Goal: Task Accomplishment & Management: Use online tool/utility

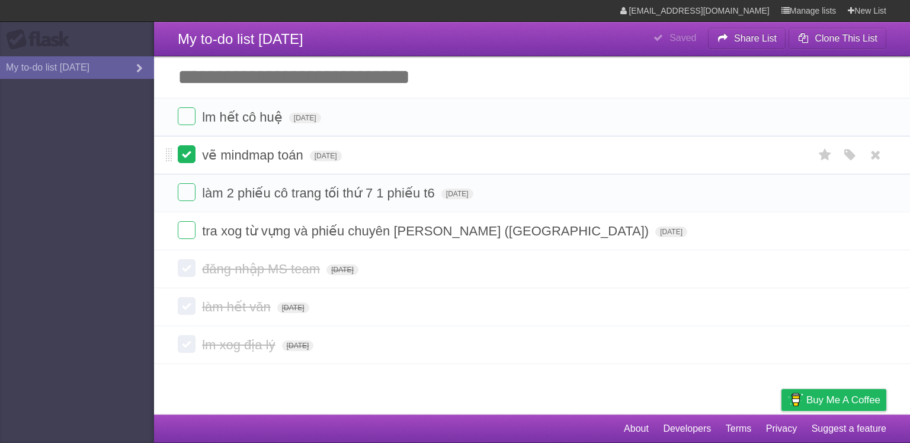
click at [184, 157] on label at bounding box center [187, 154] width 18 height 18
click at [185, 110] on label at bounding box center [187, 116] width 18 height 18
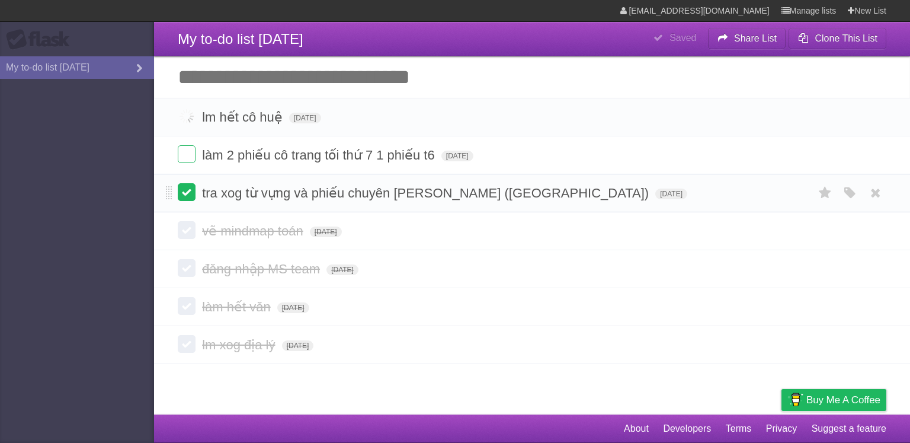
click at [184, 191] on label at bounding box center [187, 192] width 18 height 18
click at [186, 157] on label at bounding box center [187, 154] width 18 height 18
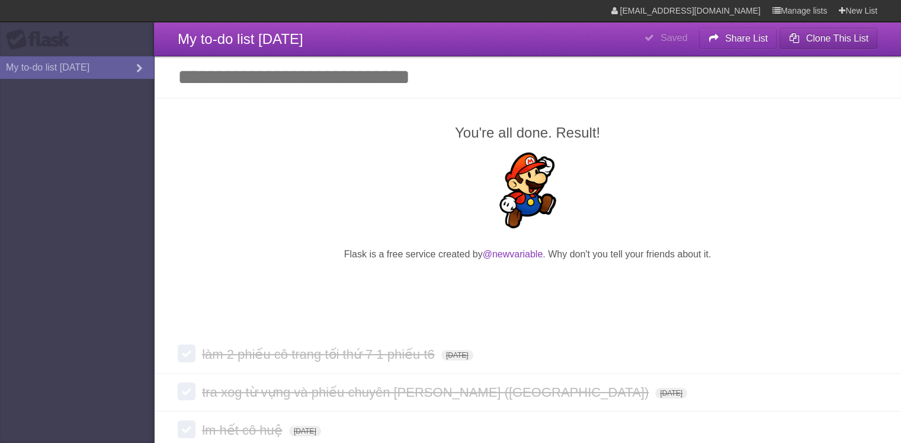
click at [842, 43] on button "Clone This List" at bounding box center [829, 38] width 98 height 21
click at [823, 41] on b "Clone This List" at bounding box center [837, 38] width 63 height 10
click at [59, 56] on link "My to-do list [DATE]" at bounding box center [77, 67] width 154 height 23
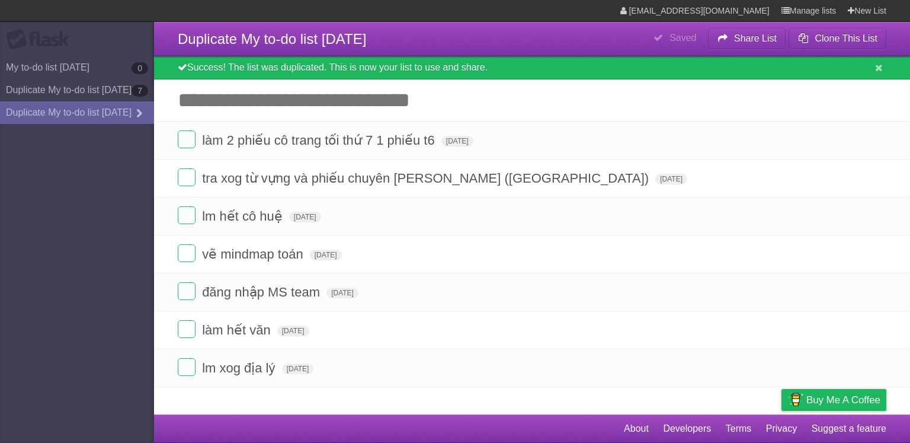
drag, startPoint x: 306, startPoint y: 91, endPoint x: 514, endPoint y: 117, distance: 209.0
click at [514, 117] on input "Add another task" at bounding box center [532, 99] width 756 height 41
click at [497, 109] on input "Add another task" at bounding box center [532, 99] width 756 height 41
click at [462, 100] on input "Add another task" at bounding box center [532, 99] width 756 height 41
click at [857, 15] on link "New List" at bounding box center [867, 10] width 39 height 21
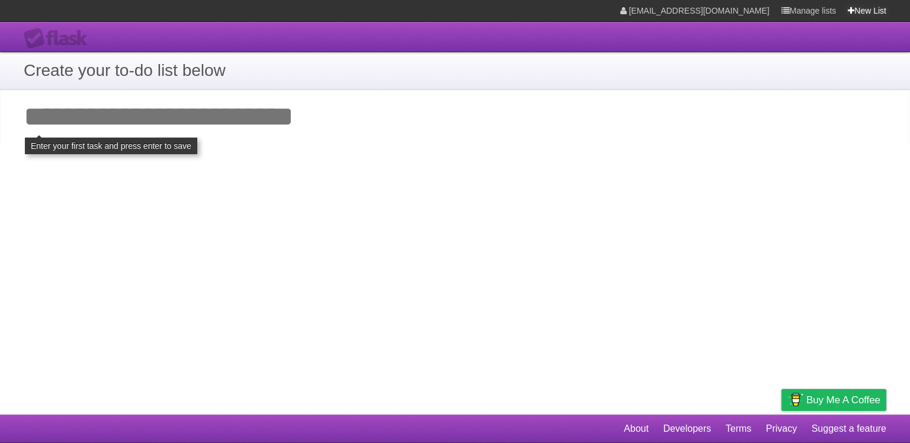
click at [875, 7] on link "New List" at bounding box center [867, 10] width 39 height 21
click at [807, 8] on link "Manage lists" at bounding box center [809, 10] width 55 height 21
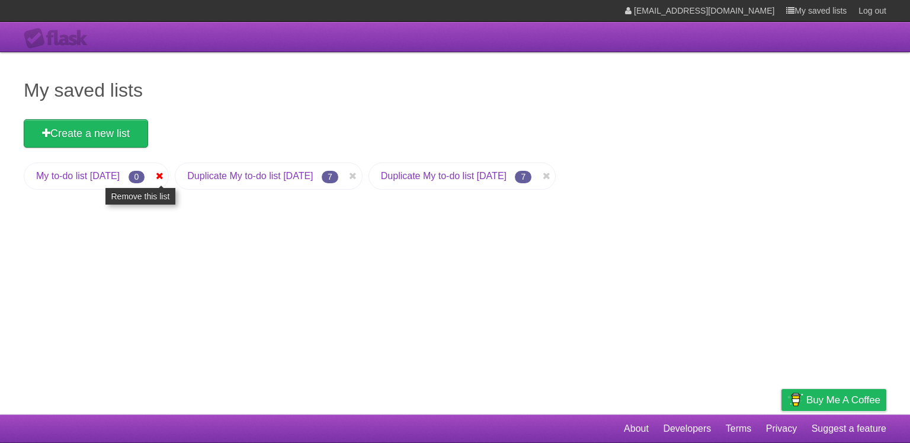
click at [165, 176] on icon at bounding box center [159, 176] width 12 height 14
click at [165, 174] on icon at bounding box center [159, 176] width 12 height 14
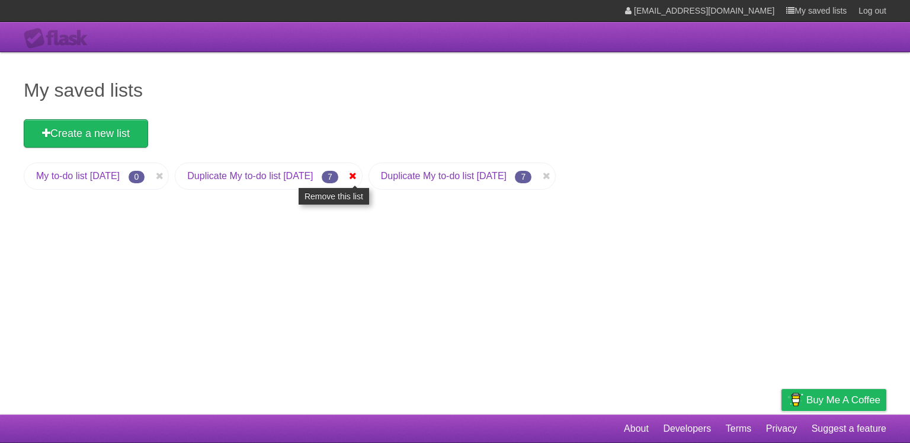
click at [359, 174] on icon at bounding box center [353, 176] width 12 height 14
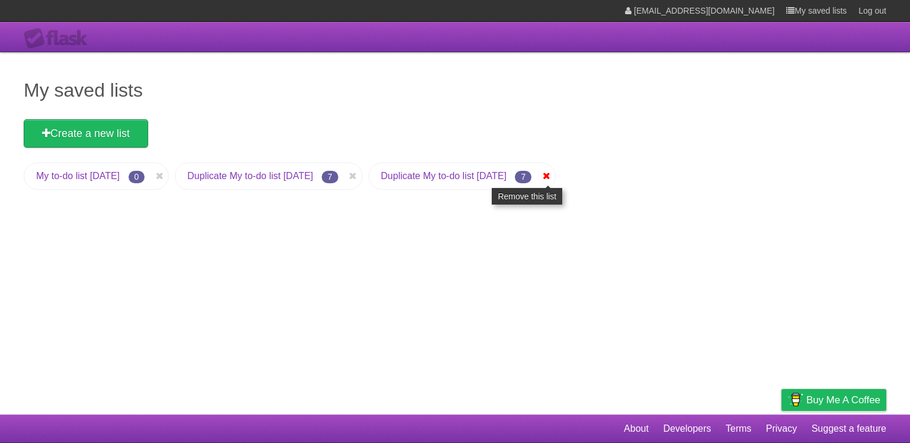
click at [552, 171] on icon at bounding box center [546, 176] width 12 height 14
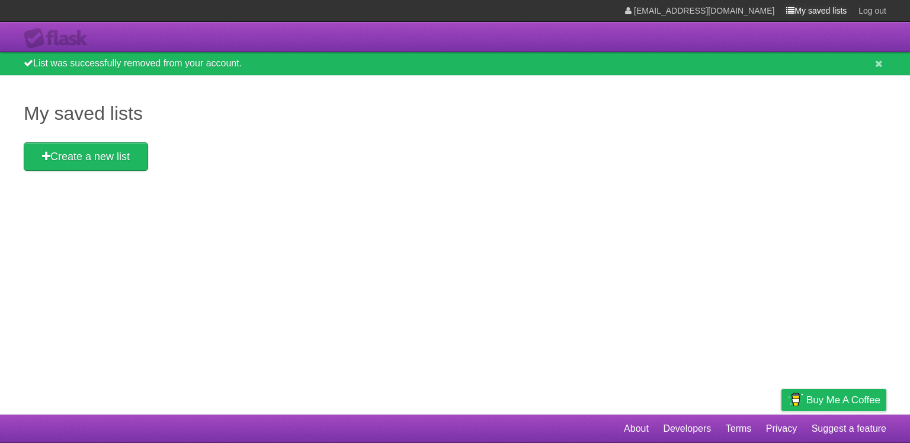
click at [823, 6] on link "My saved lists" at bounding box center [816, 10] width 60 height 21
click at [102, 137] on div "My saved lists Create a new list" at bounding box center [455, 244] width 910 height 339
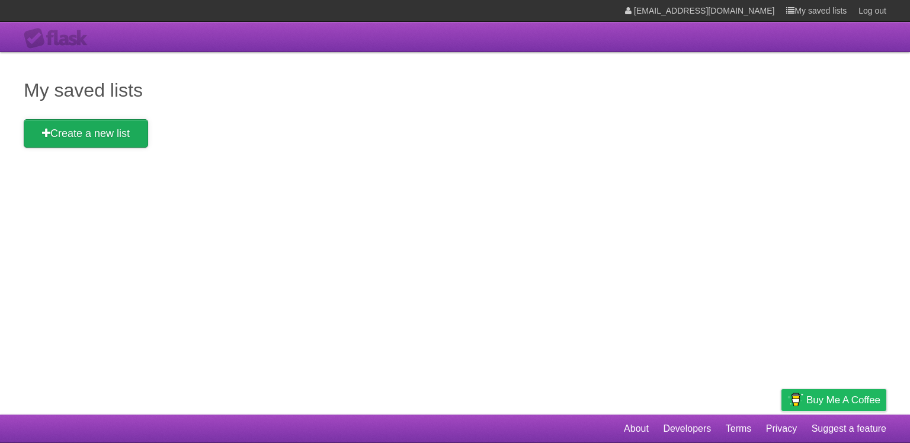
click at [108, 121] on link "Create a new list" at bounding box center [86, 133] width 124 height 28
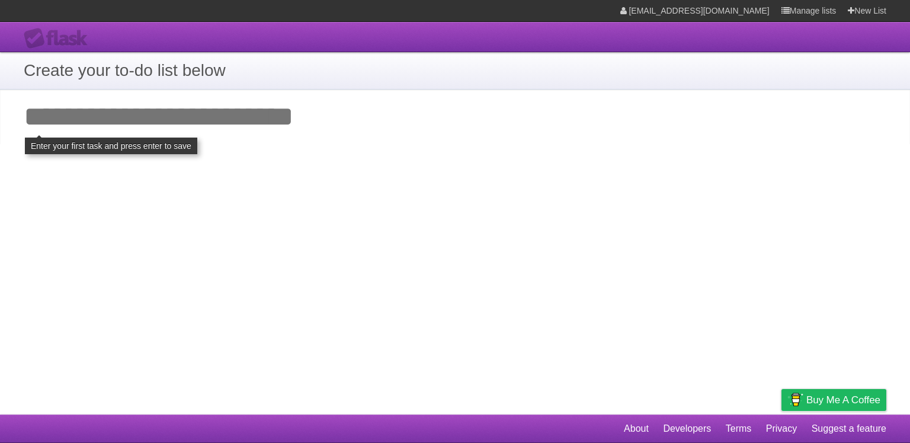
click at [133, 121] on input "Add your first task" at bounding box center [455, 116] width 910 height 55
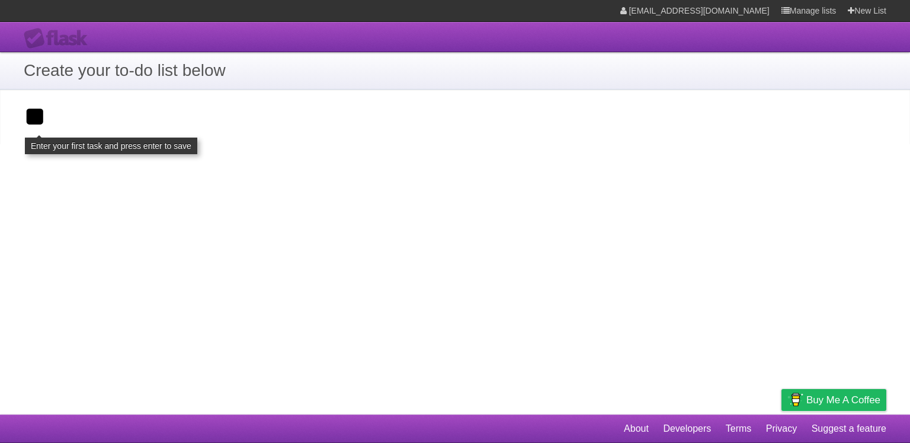
type input "*"
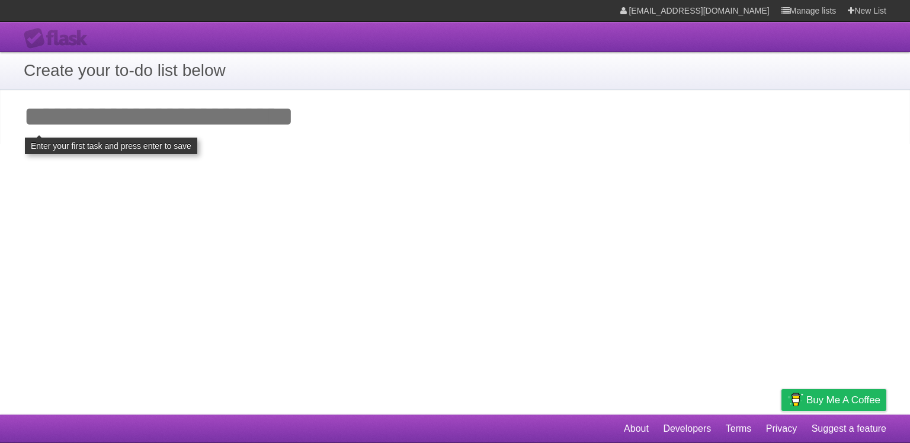
type input "*"
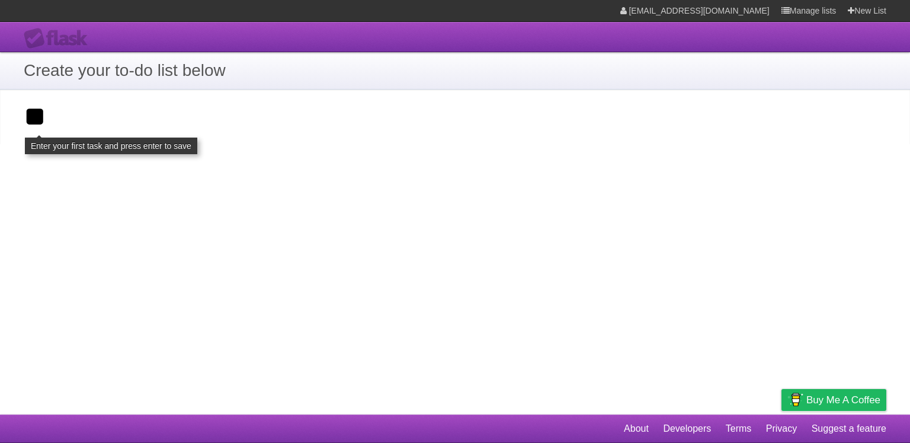
type input "*"
type input "**********"
click input "**********" at bounding box center [0, 0] width 0 height 0
